Goal: Submit feedback/report problem

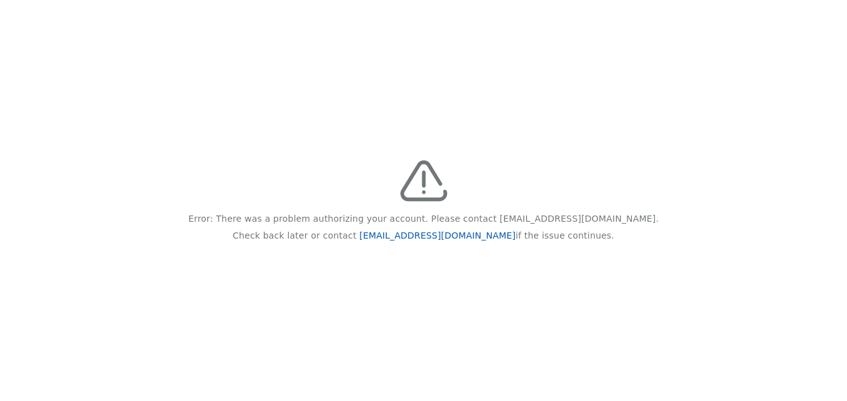
click at [418, 235] on link "[EMAIL_ADDRESS][DOMAIN_NAME]" at bounding box center [437, 235] width 156 height 10
